Goal: Find specific page/section: Find specific page/section

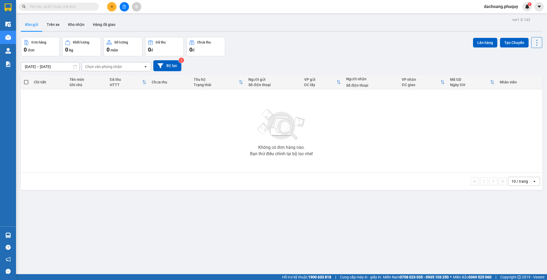
click at [93, 128] on div "Không có đơn hàng nào. Bạn thử điều chỉnh lại bộ lọc nhé!" at bounding box center [281, 131] width 516 height 80
click at [112, 8] on icon "plus" at bounding box center [112, 7] width 4 height 4
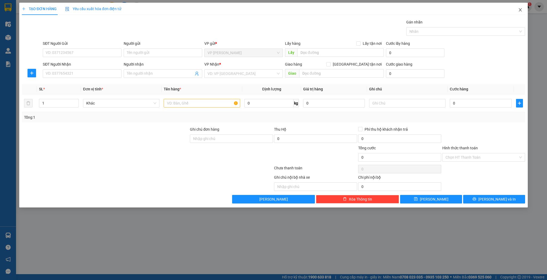
click at [519, 9] on icon "close" at bounding box center [520, 9] width 3 height 3
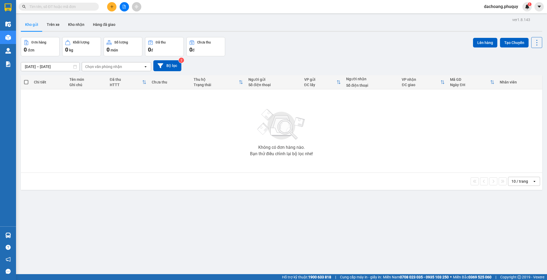
click at [80, 8] on input "text" at bounding box center [60, 7] width 63 height 6
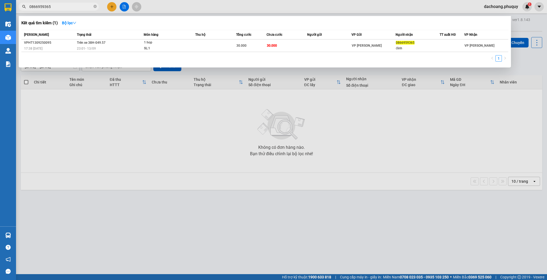
type input "0866959365"
click at [262, 173] on div at bounding box center [273, 140] width 547 height 280
